Goal: Information Seeking & Learning: Check status

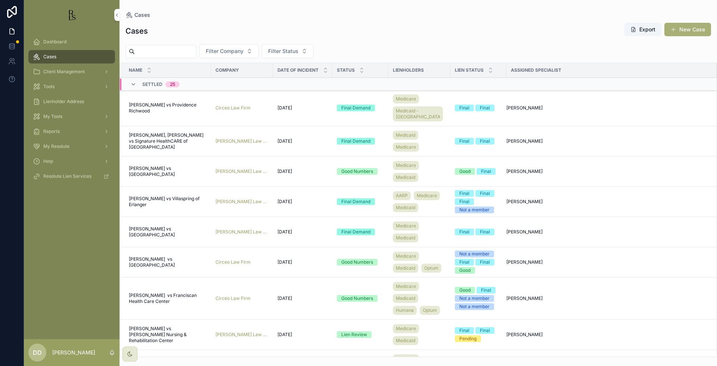
click at [159, 48] on input "scrollable content" at bounding box center [165, 51] width 61 height 10
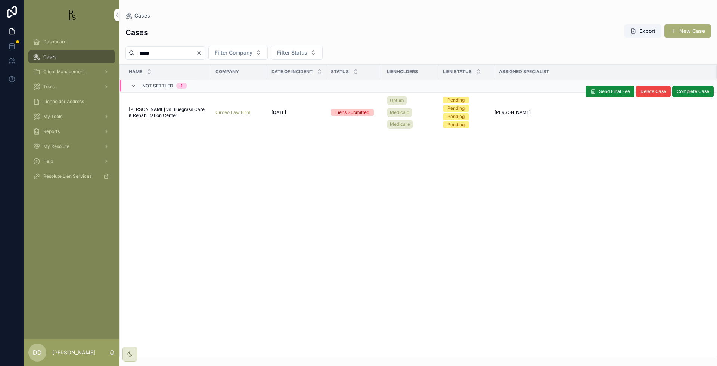
type input "*****"
click at [149, 118] on td "Mullins, Sarah vs Bluegrass Care & Rehabilitation Center Mullins, Sarah vs Blue…" at bounding box center [165, 112] width 91 height 42
click at [155, 113] on span "Mullins, Sarah vs Bluegrass Care & Rehabilitation Center" at bounding box center [168, 112] width 78 height 12
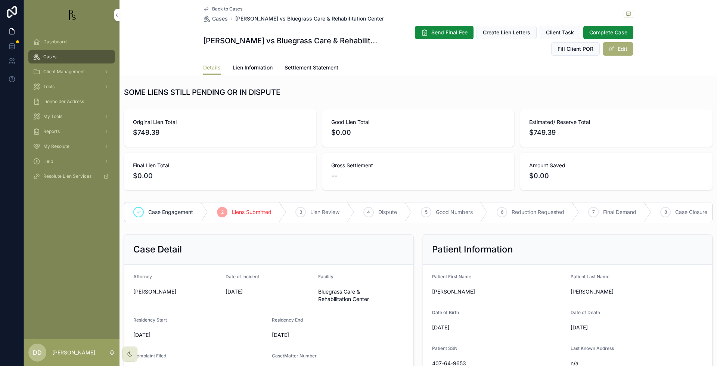
drag, startPoint x: 378, startPoint y: 19, endPoint x: 233, endPoint y: 20, distance: 145.6
click at [233, 20] on div "Back to Cases Cases Mullins, Sarah vs Bluegrass Care & Rehabilitation Center" at bounding box center [418, 14] width 430 height 16
copy span "Mullins, Sarah vs Bluegrass Care & Rehabilitation Center"
click at [255, 71] on link "Lien Information" at bounding box center [253, 68] width 40 height 15
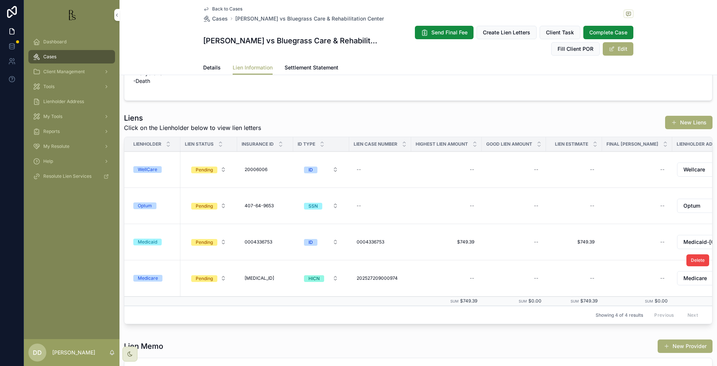
scroll to position [43, 0]
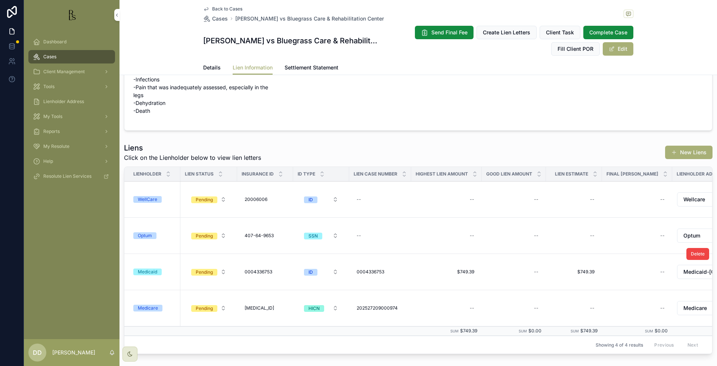
click at [146, 276] on td "Medicaid" at bounding box center [152, 272] width 56 height 36
click at [152, 274] on div "Medicaid" at bounding box center [147, 271] width 19 height 7
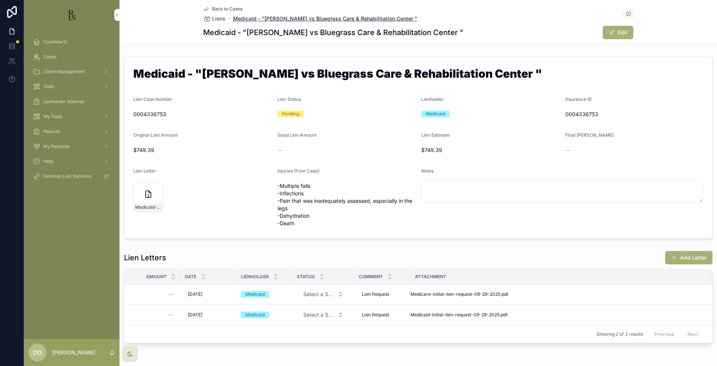
drag, startPoint x: 410, startPoint y: 17, endPoint x: 230, endPoint y: 18, distance: 180.0
click at [230, 18] on div "Back to Cases Liens Medicaid - "Mullins, Sarah vs Bluegrass Care & Rehabilitati…" at bounding box center [418, 14] width 430 height 16
copy span "Medicaid - "Mullins, Sarah vs Bluegrass Care & Rehabilitation Center ""
click at [49, 55] on span "Cases" at bounding box center [49, 57] width 13 height 6
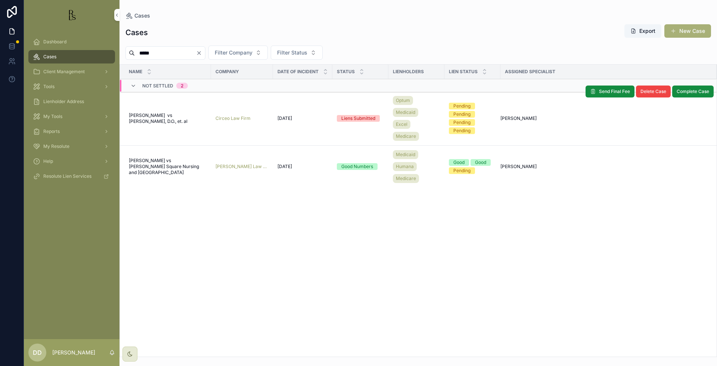
type input "*****"
click at [145, 117] on span "[PERSON_NAME] vs [PERSON_NAME], D.O., et. al" at bounding box center [168, 118] width 78 height 12
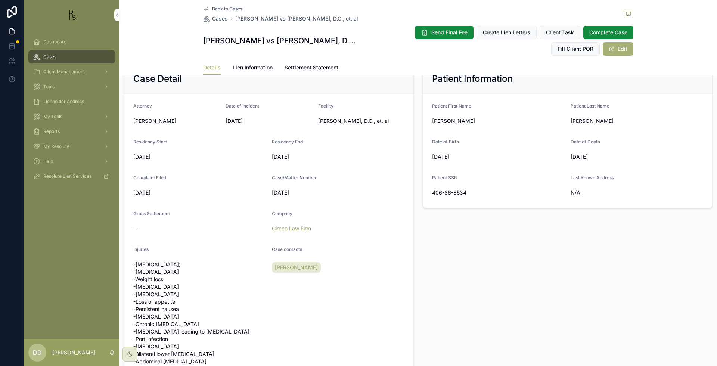
scroll to position [140, 0]
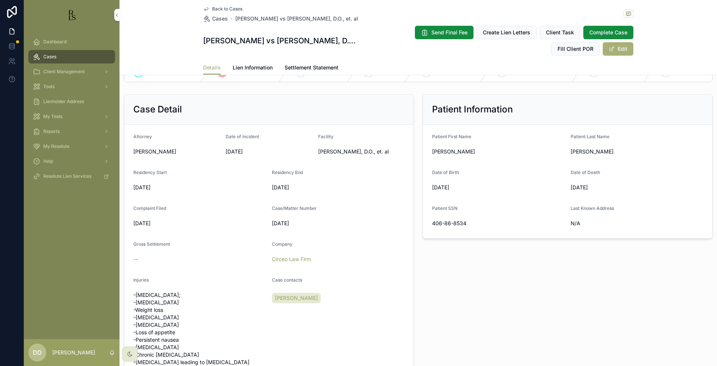
click at [249, 62] on link "Lien Information" at bounding box center [253, 68] width 40 height 15
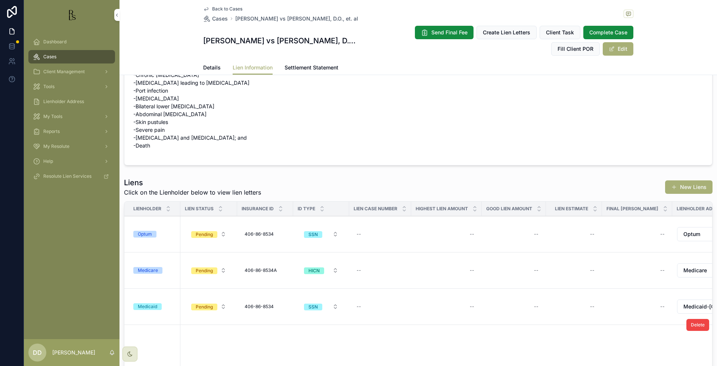
scroll to position [93, 0]
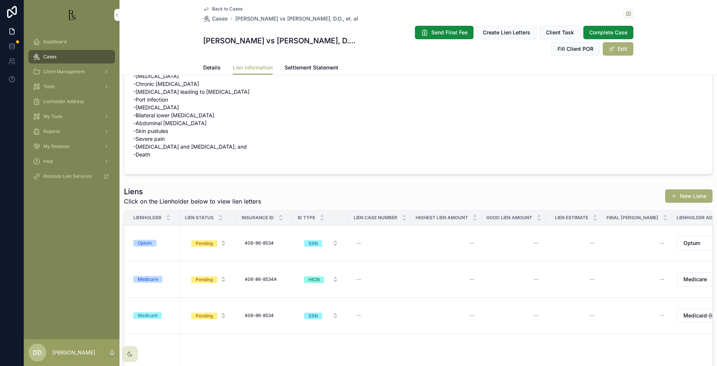
click at [205, 66] on span "Details" at bounding box center [212, 67] width 18 height 7
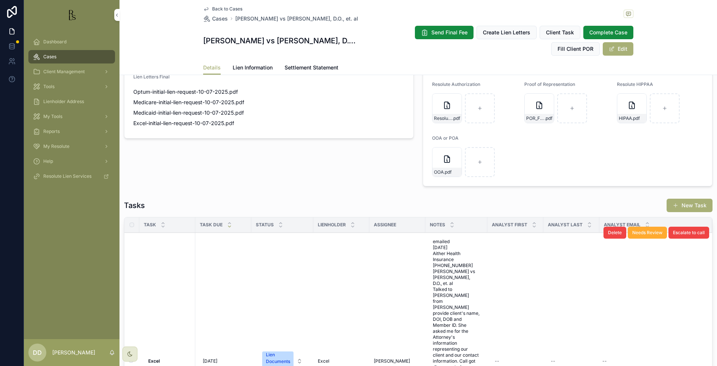
scroll to position [607, 0]
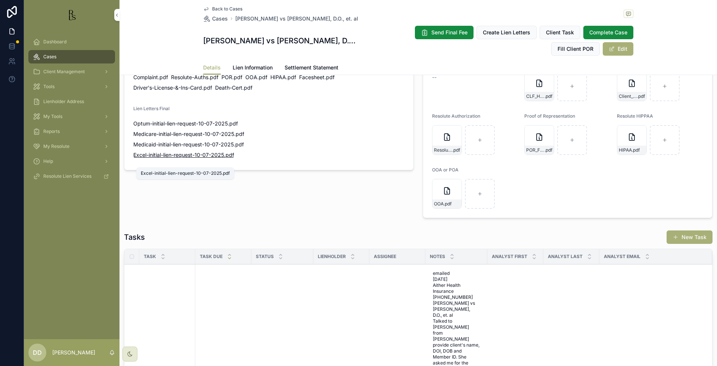
click at [183, 159] on span "Excel-initial-lien-request-10-07-2025" at bounding box center [178, 154] width 91 height 7
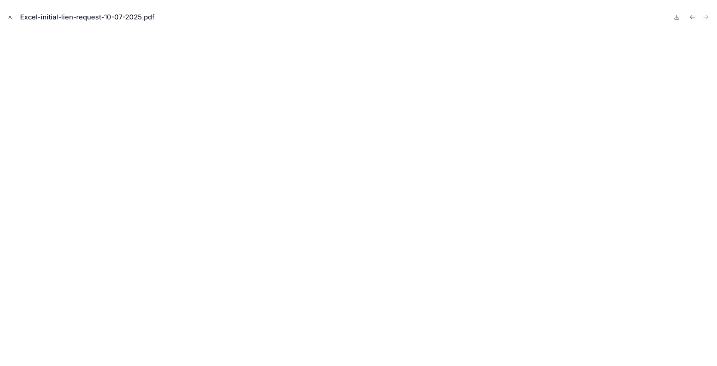
click at [10, 17] on icon "Close modal" at bounding box center [10, 17] width 3 height 3
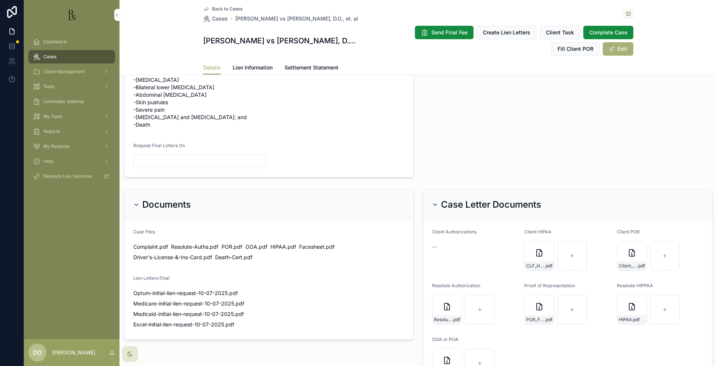
scroll to position [420, 0]
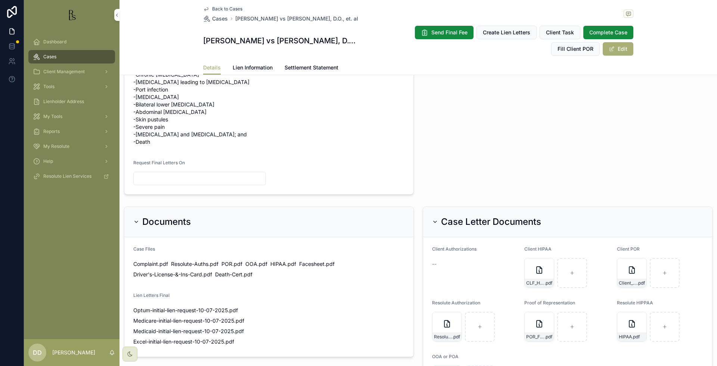
click at [246, 72] on link "Lien Information" at bounding box center [253, 68] width 40 height 15
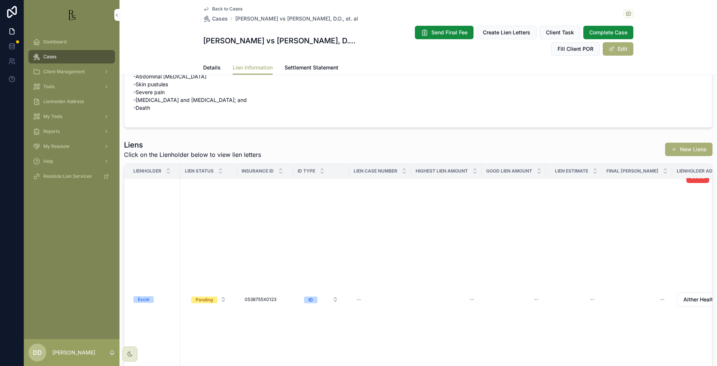
scroll to position [111, 0]
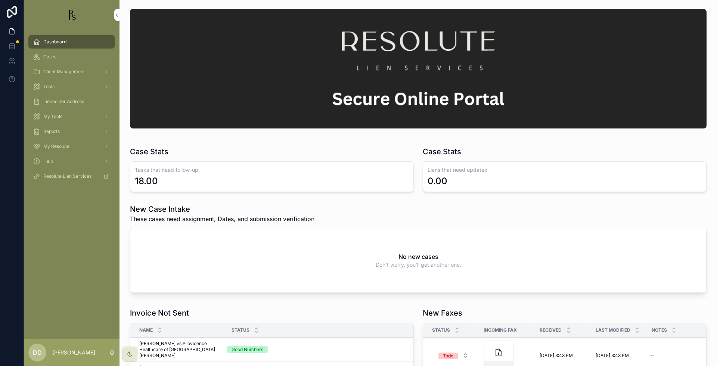
click at [56, 58] on span "Cases" at bounding box center [49, 57] width 13 height 6
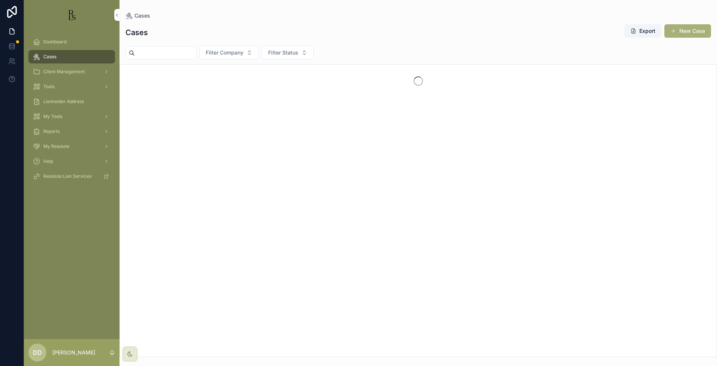
click at [183, 55] on input "scrollable content" at bounding box center [165, 53] width 61 height 10
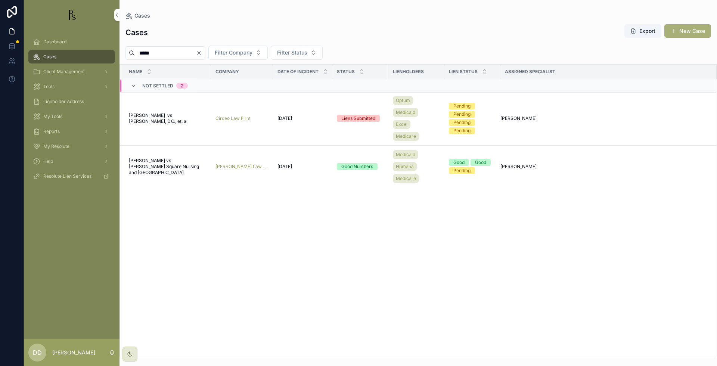
type input "*****"
click at [166, 119] on span "[PERSON_NAME] vs [PERSON_NAME], D.O., et. al" at bounding box center [168, 118] width 78 height 12
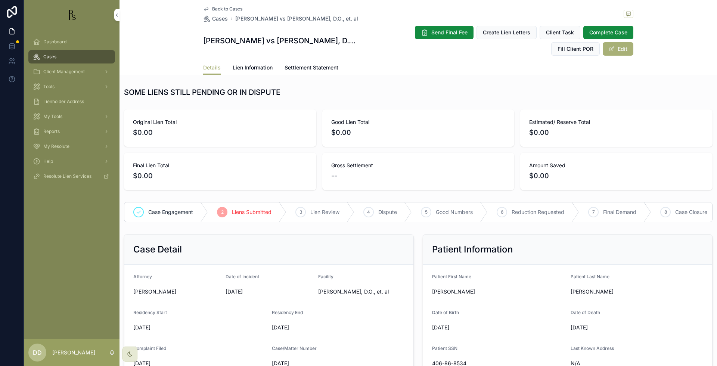
click at [256, 69] on span "Lien Information" at bounding box center [253, 67] width 40 height 7
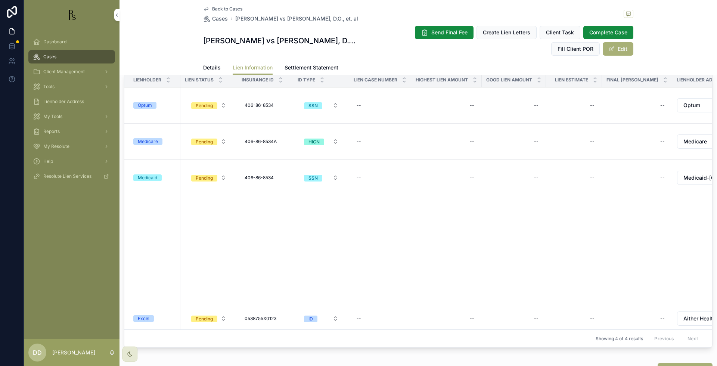
scroll to position [232, 0]
click at [151, 314] on span "Excel" at bounding box center [143, 317] width 21 height 7
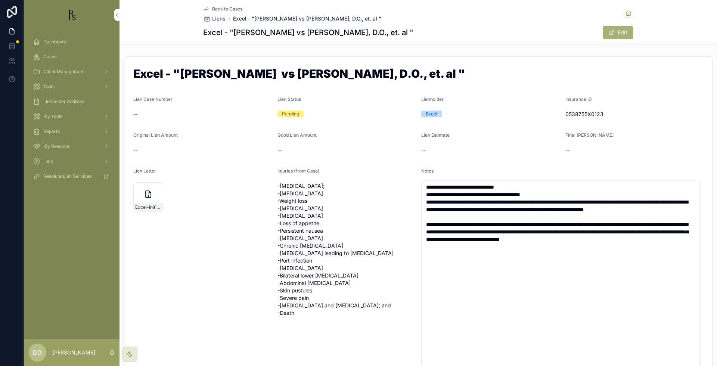
drag, startPoint x: 404, startPoint y: 21, endPoint x: 230, endPoint y: 20, distance: 173.2
click at [230, 20] on div "Back to Cases Liens Excel - "[PERSON_NAME] vs [PERSON_NAME], D.O., et. al "" at bounding box center [418, 14] width 430 height 16
copy span "Excel - "[PERSON_NAME] vs [PERSON_NAME], D.O., et. al ""
click at [574, 310] on textarea "**********" at bounding box center [560, 295] width 279 height 231
click at [52, 59] on span "Cases" at bounding box center [49, 57] width 13 height 6
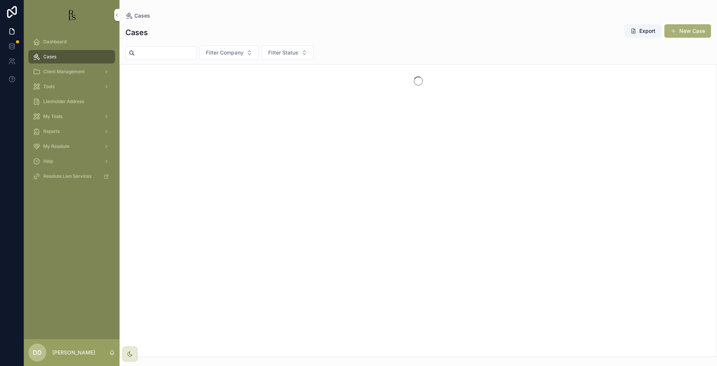
click at [186, 56] on input "scrollable content" at bounding box center [165, 53] width 61 height 10
drag, startPoint x: 171, startPoint y: 55, endPoint x: 130, endPoint y: 55, distance: 40.7
click at [130, 55] on div "*****" at bounding box center [165, 52] width 80 height 13
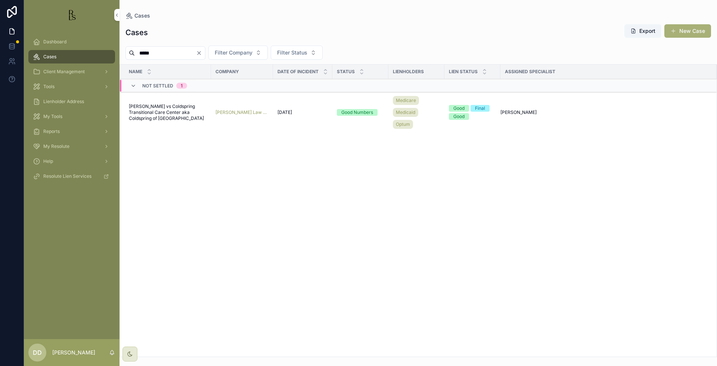
type input "*****"
click at [639, 236] on div "Name Company Date of Incident Status Lienholders Lien Status Assigned Specialis…" at bounding box center [418, 211] width 597 height 292
click at [155, 107] on span "[PERSON_NAME] vs Coldspring Transitional Care Center aka Coldspring of [GEOGRAP…" at bounding box center [168, 112] width 78 height 18
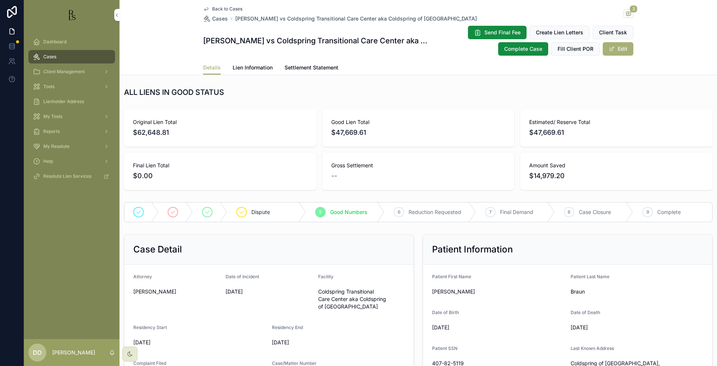
click at [240, 69] on span "Lien Information" at bounding box center [253, 67] width 40 height 7
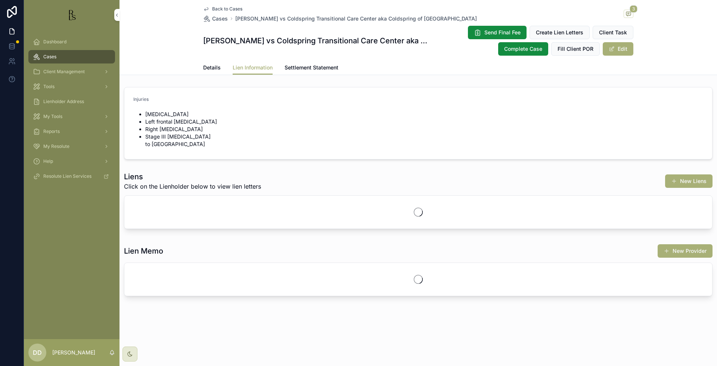
click at [637, 125] on form "Injuries [MEDICAL_DATA] Left frontal [MEDICAL_DATA] Right [MEDICAL_DATA] Stage …" at bounding box center [418, 123] width 588 height 72
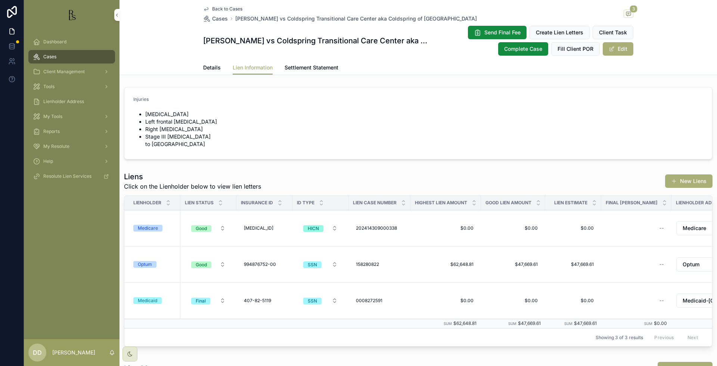
click at [143, 261] on div "Optum" at bounding box center [145, 264] width 14 height 7
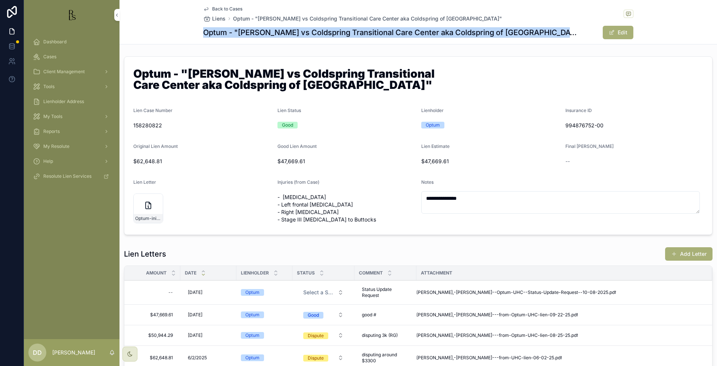
drag, startPoint x: 560, startPoint y: 33, endPoint x: 197, endPoint y: 30, distance: 362.9
click at [197, 30] on div "Back to Cases Liens Optum - "[PERSON_NAME] vs Coldspring Transitional Care Cent…" at bounding box center [417, 22] width 597 height 44
copy h1 "Optum - "[PERSON_NAME] vs Coldspring Transitional Care Center aka Coldspring of…"
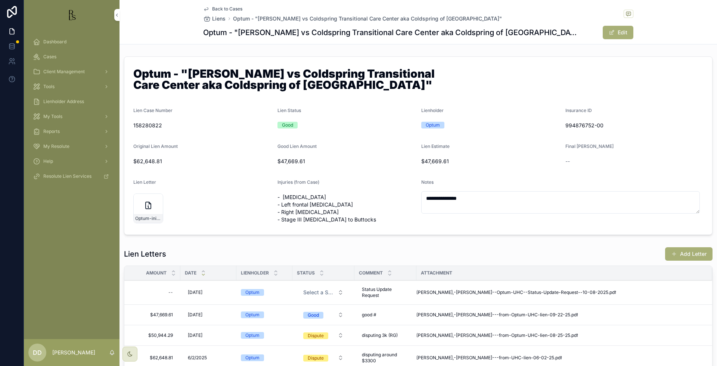
click at [72, 251] on div "Dashboard Cases Client Management Tools Lienholder Address My Tools Reports My …" at bounding box center [72, 184] width 96 height 309
click at [46, 51] on div "Cases" at bounding box center [72, 57] width 78 height 12
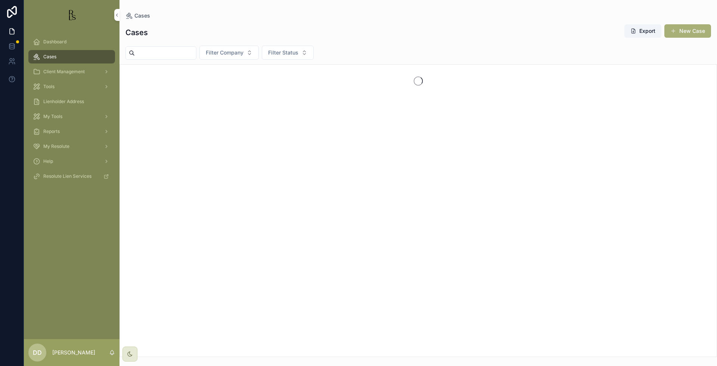
click at [177, 53] on input "scrollable content" at bounding box center [165, 53] width 61 height 10
type input "*****"
click at [179, 51] on input "*****" at bounding box center [165, 53] width 61 height 10
click at [205, 54] on button "Clear" at bounding box center [200, 53] width 9 height 6
click at [184, 55] on input "scrollable content" at bounding box center [165, 53] width 61 height 10
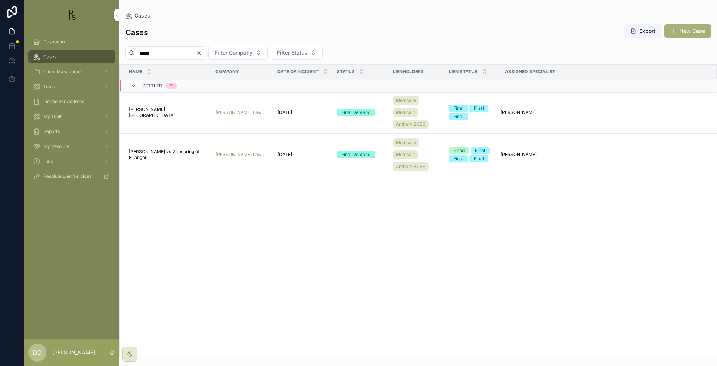
type input "*****"
click at [648, 318] on div "Name Company Date of Incident Status Lienholders Lien Status Assigned Specialis…" at bounding box center [418, 211] width 597 height 292
click at [152, 150] on span "[PERSON_NAME] vs Villaspring of Erlanger" at bounding box center [168, 155] width 78 height 12
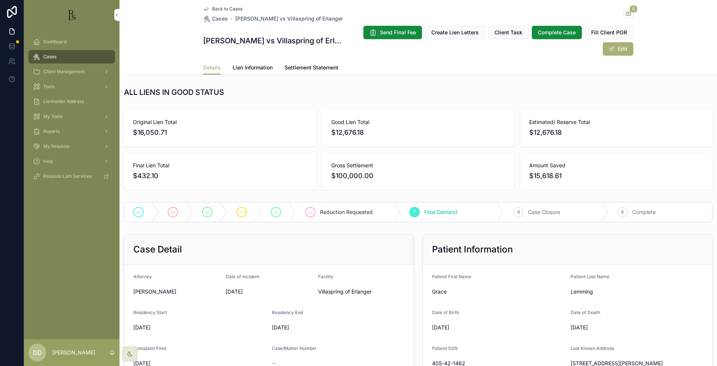
click at [255, 71] on link "Lien Information" at bounding box center [253, 68] width 40 height 15
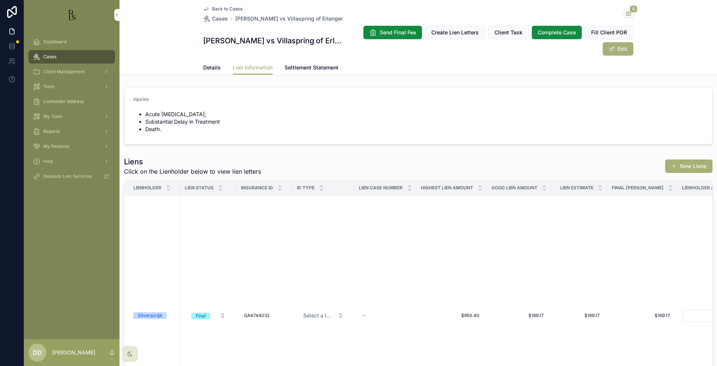
scroll to position [140, 0]
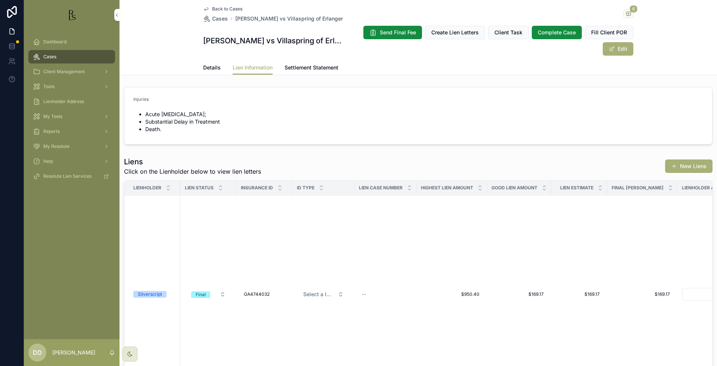
drag, startPoint x: 343, startPoint y: 22, endPoint x: 226, endPoint y: 19, distance: 116.5
click at [226, 19] on div "Back to Cases Cases [PERSON_NAME] vs Villaspring of Erlanger 6" at bounding box center [418, 14] width 430 height 16
copy span "[PERSON_NAME] vs Villaspring of Erlanger"
click at [56, 52] on div "Cases" at bounding box center [72, 57] width 78 height 12
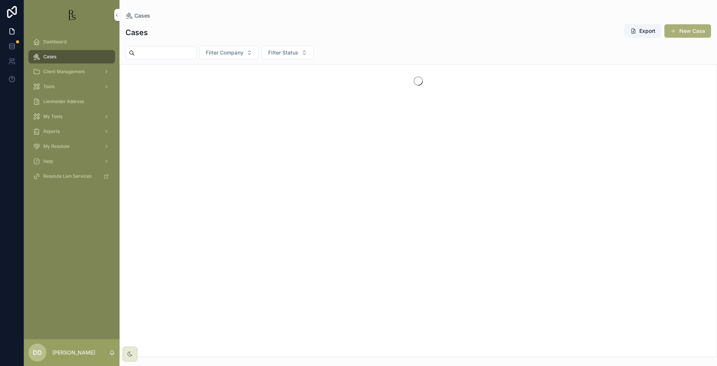
click at [170, 52] on input "scrollable content" at bounding box center [165, 53] width 61 height 10
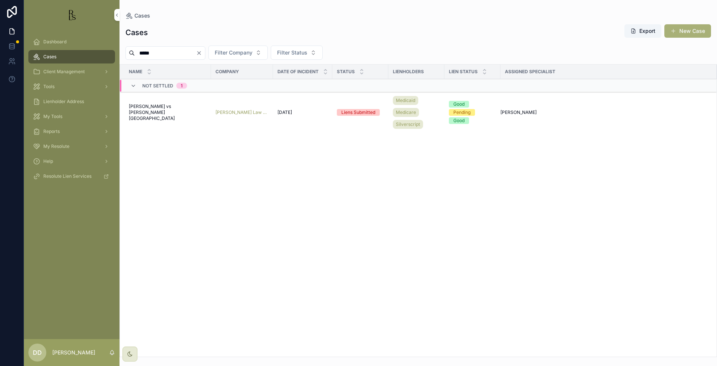
type input "*****"
click at [169, 113] on span "[PERSON_NAME] vs [PERSON_NAME][GEOGRAPHIC_DATA]" at bounding box center [168, 112] width 78 height 18
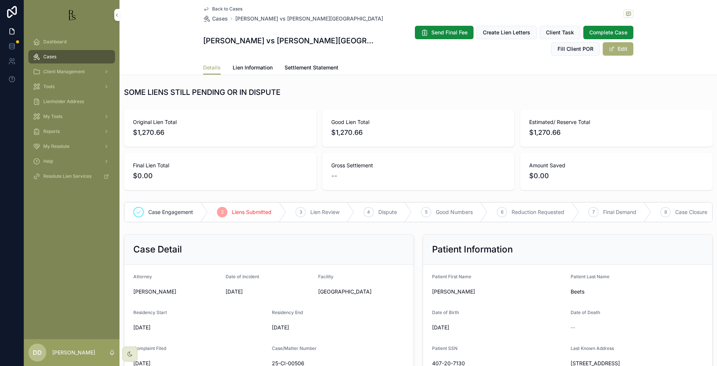
click at [659, 286] on div "Beets" at bounding box center [636, 292] width 133 height 12
drag, startPoint x: 314, startPoint y: 19, endPoint x: 233, endPoint y: 20, distance: 81.4
click at [233, 20] on div "Back to Cases Cases [PERSON_NAME] vs [PERSON_NAME][GEOGRAPHIC_DATA]" at bounding box center [418, 14] width 430 height 16
copy span "[PERSON_NAME] vs [PERSON_NAME][GEOGRAPHIC_DATA]"
click at [58, 55] on div "Cases" at bounding box center [72, 57] width 78 height 12
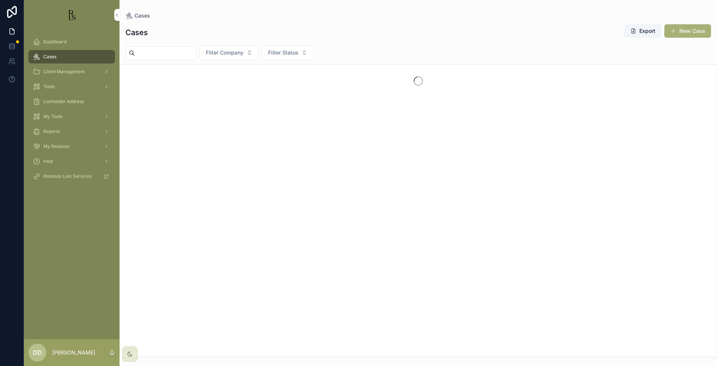
click at [172, 55] on input "scrollable content" at bounding box center [165, 53] width 61 height 10
drag, startPoint x: 185, startPoint y: 55, endPoint x: 128, endPoint y: 62, distance: 57.6
click at [128, 62] on div "Cases Export New Case ******** Filter Company Filter Status" at bounding box center [417, 188] width 597 height 338
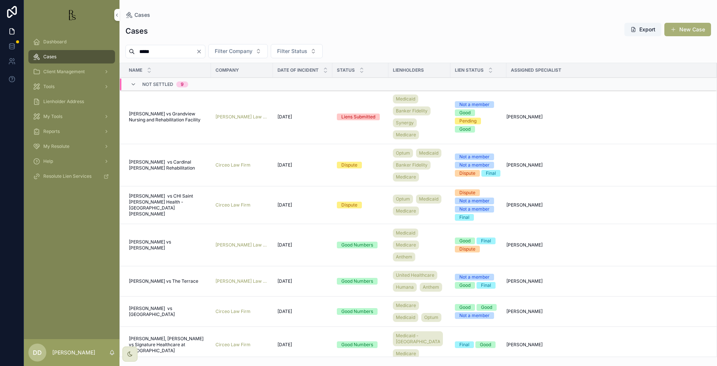
type input "*****"
click at [144, 111] on td "[PERSON_NAME] vs Grandview Nursing and Rehabilitation Facility [PERSON_NAME] vs…" at bounding box center [165, 117] width 91 height 54
click at [147, 117] on span "[PERSON_NAME] vs Grandview Nursing and Rehabilitation Facility" at bounding box center [168, 117] width 78 height 12
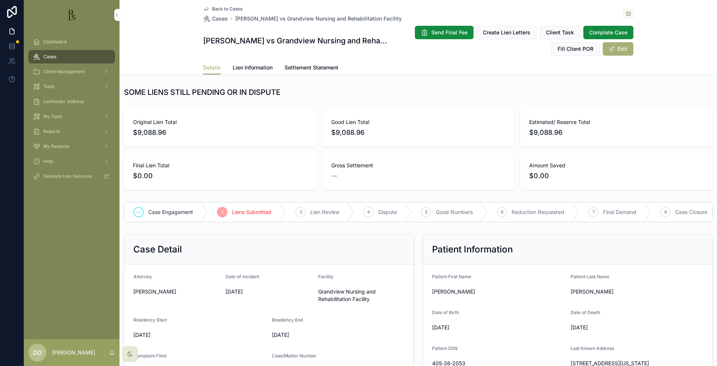
click at [439, 107] on div "Original Lien Total $9,088.96 Good Lien Total $9,088.96 Estimated/ Reserve Tota…" at bounding box center [417, 149] width 597 height 87
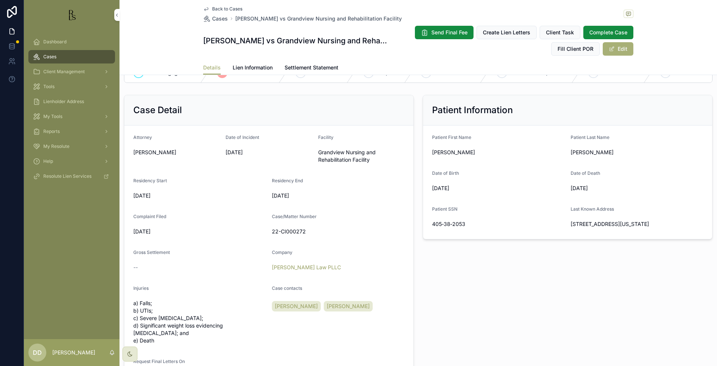
scroll to position [140, 0]
click at [531, 214] on div "Patient SSN" at bounding box center [498, 209] width 133 height 9
click at [485, 301] on div "Patient Information Patient First Name [PERSON_NAME] Last Name [PERSON_NAME] Da…" at bounding box center [567, 243] width 299 height 304
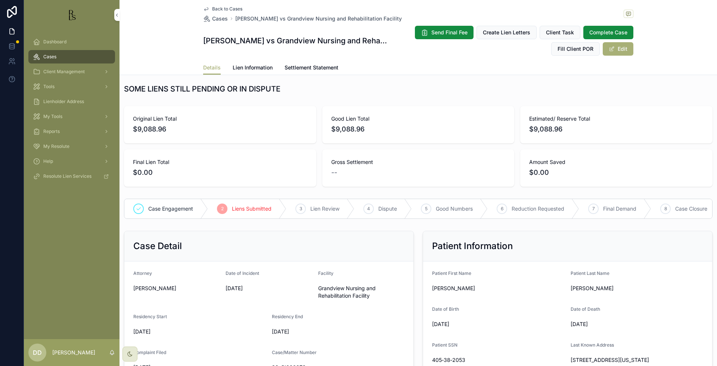
scroll to position [0, 0]
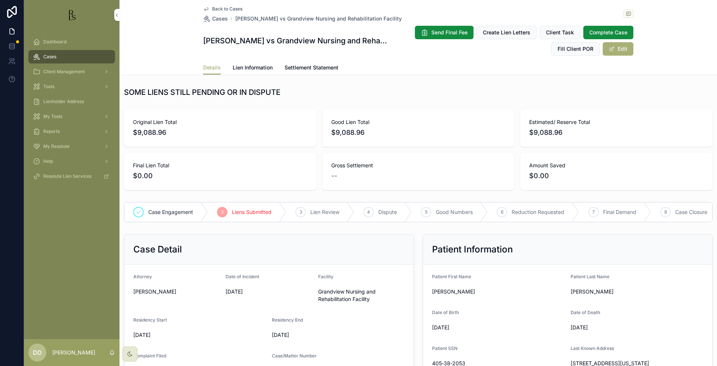
click at [477, 295] on span "[PERSON_NAME]" at bounding box center [498, 291] width 133 height 7
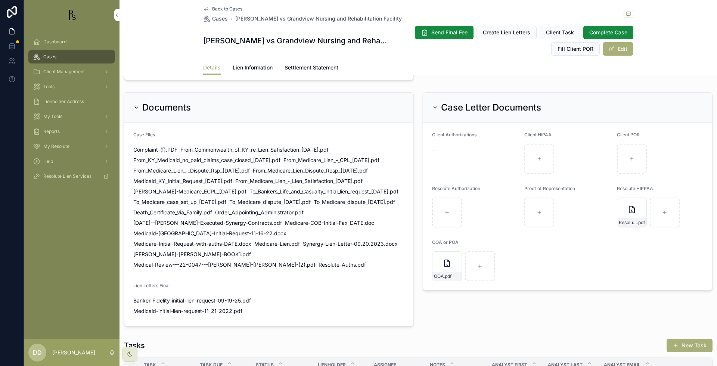
scroll to position [420, 0]
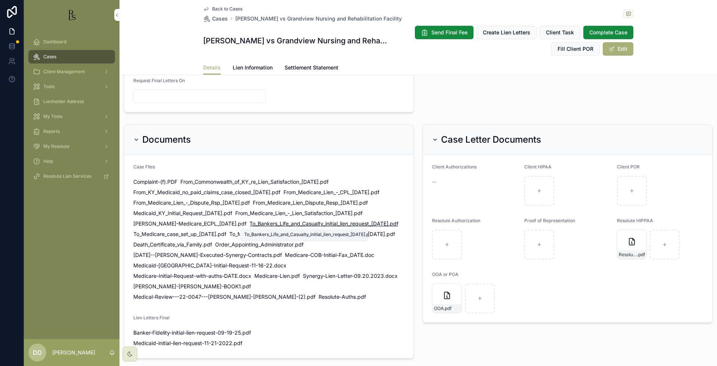
click at [256, 223] on span "To_Bankers_Life_and_Casualty_initial_lien_request_[DATE]" at bounding box center [318, 223] width 139 height 7
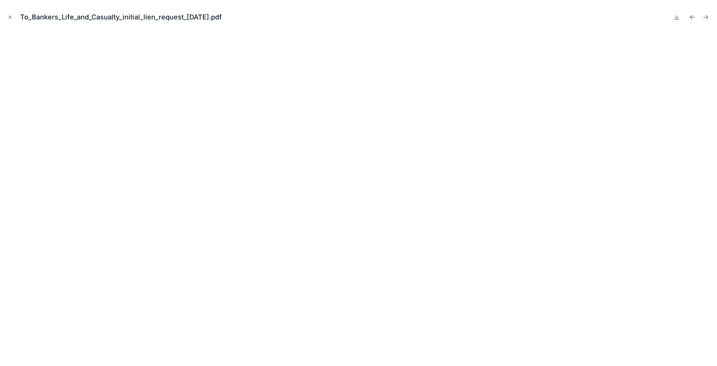
click at [10, 19] on button "Close modal" at bounding box center [10, 17] width 8 height 8
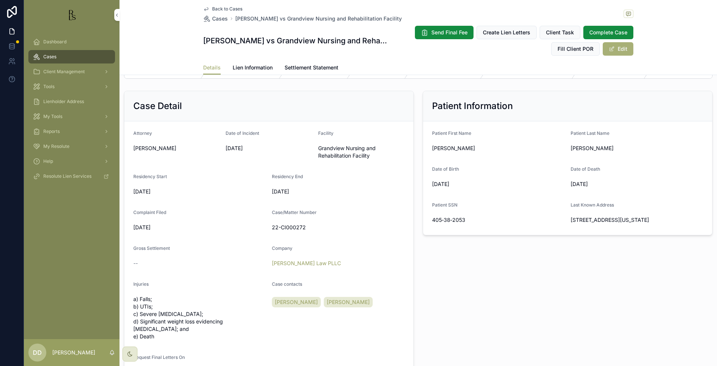
scroll to position [140, 0]
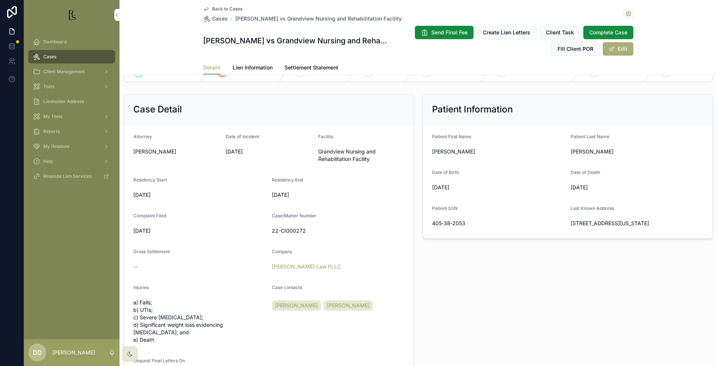
click at [590, 273] on div "Patient Information Patient First Name [PERSON_NAME] Last Name [PERSON_NAME] Da…" at bounding box center [567, 243] width 299 height 304
click at [427, 325] on div "Patient Information Patient First Name [PERSON_NAME] Last Name [PERSON_NAME] Da…" at bounding box center [567, 243] width 299 height 304
